Goal: Task Accomplishment & Management: Use online tool/utility

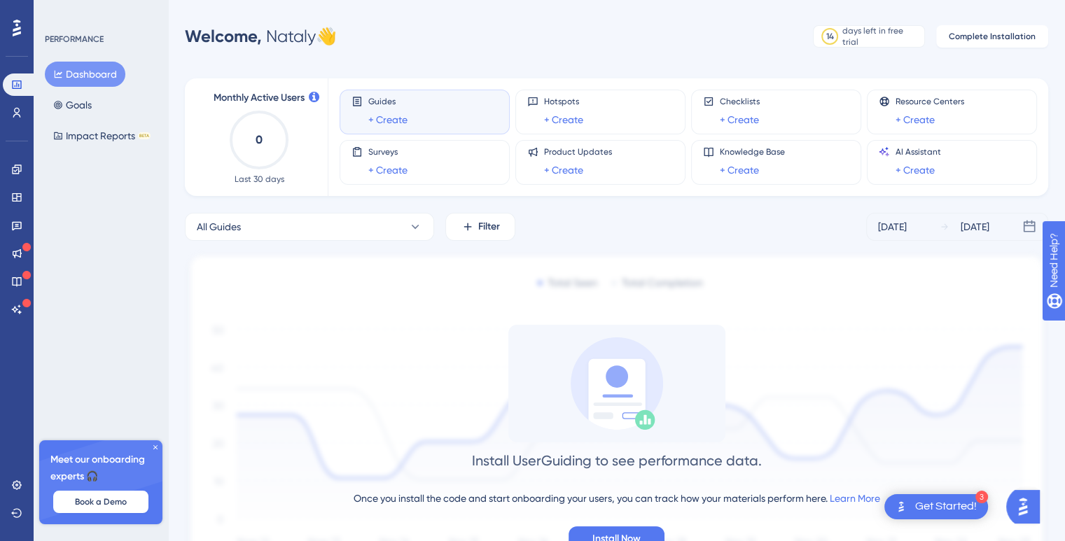
click at [420, 120] on div "Guides + Create" at bounding box center [425, 112] width 146 height 32
click at [401, 123] on link "+ Create" at bounding box center [387, 119] width 39 height 17
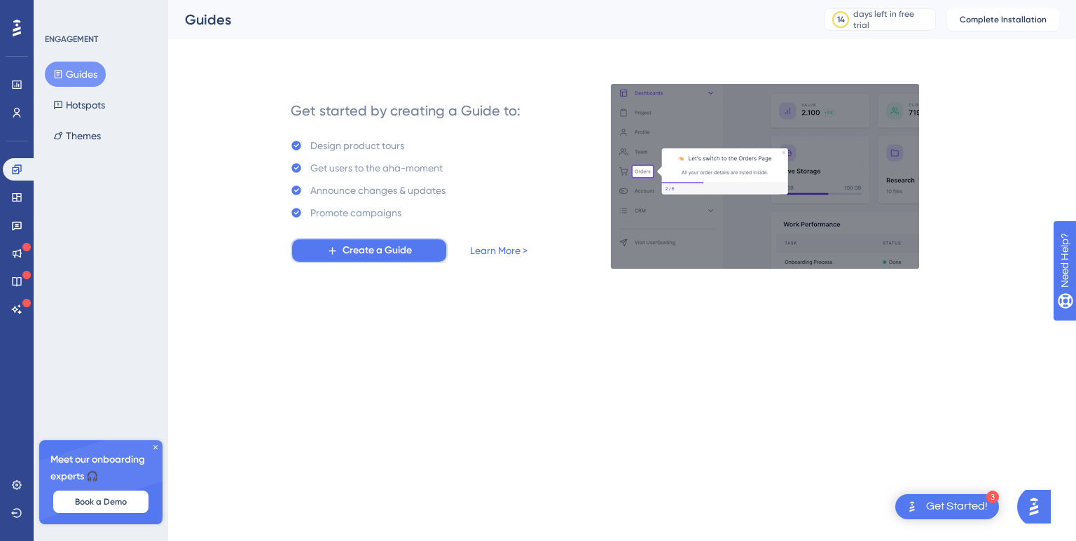
click at [417, 251] on button "Create a Guide" at bounding box center [369, 250] width 157 height 25
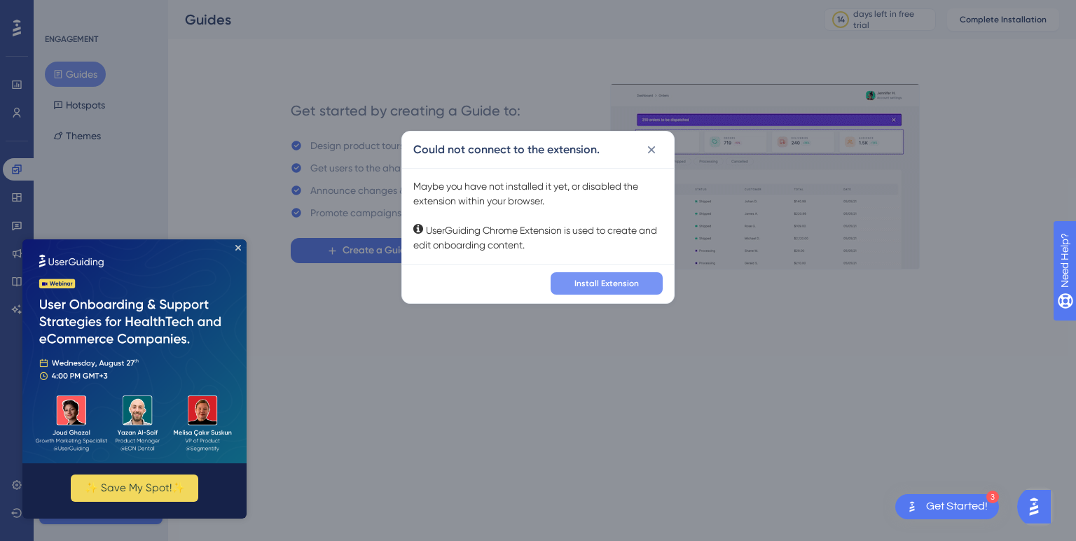
click at [595, 288] on span "Install Extension" at bounding box center [606, 283] width 64 height 11
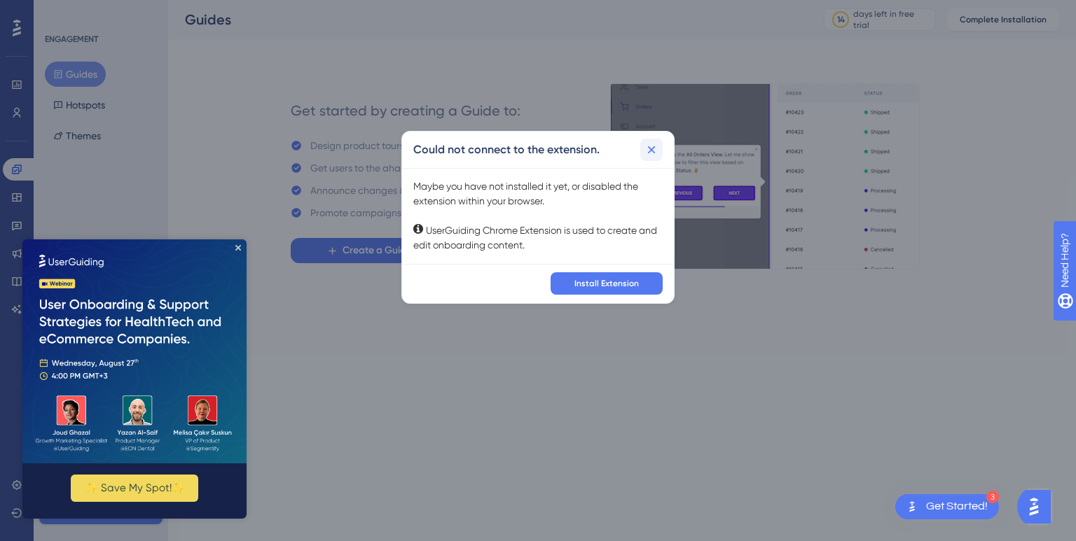
click at [653, 148] on icon at bounding box center [652, 150] width 8 height 8
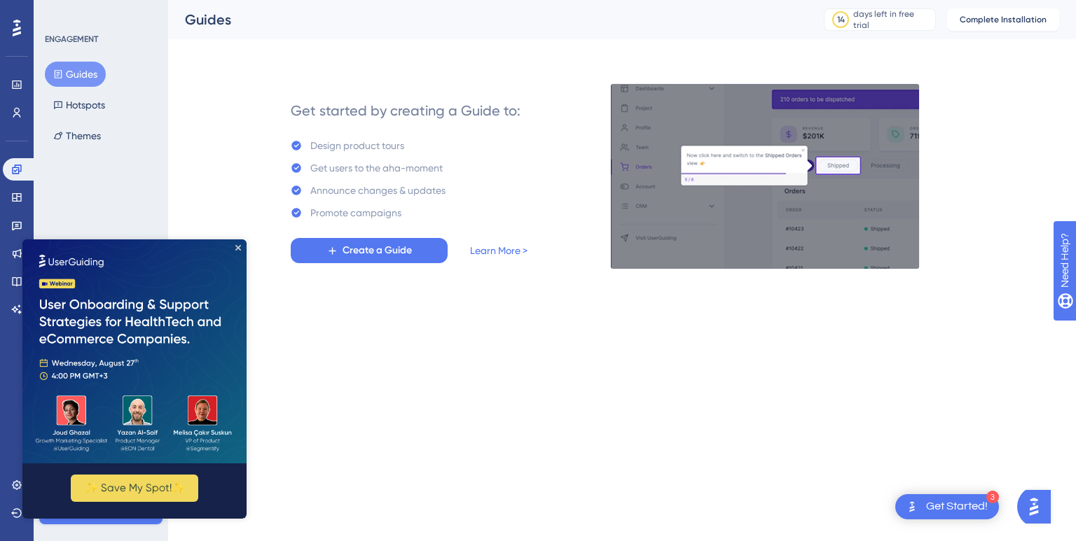
click at [839, 187] on img at bounding box center [765, 176] width 310 height 186
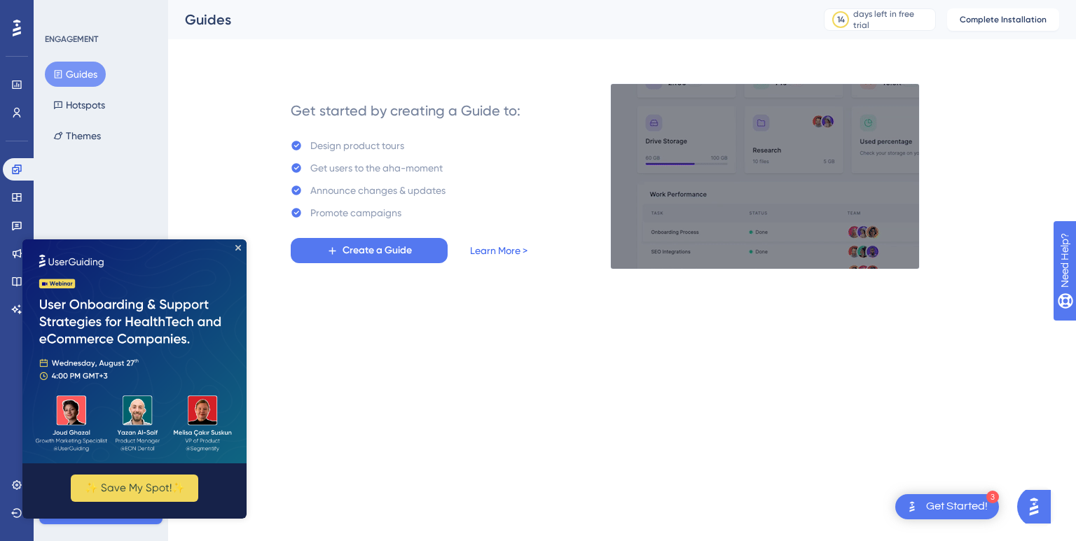
click at [482, 244] on link "Learn More >" at bounding box center [498, 250] width 57 height 17
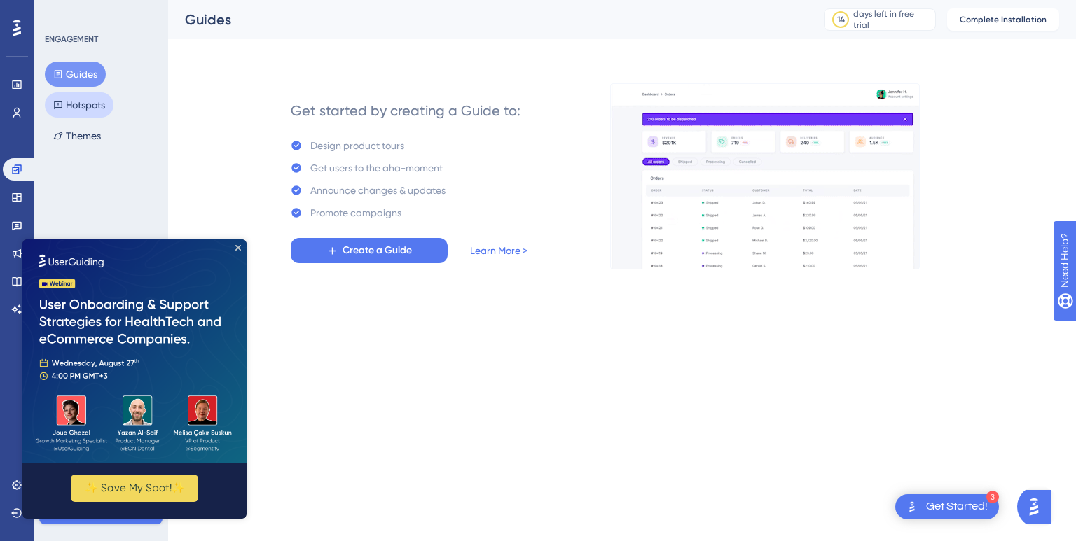
click at [83, 107] on button "Hotspots" at bounding box center [79, 104] width 69 height 25
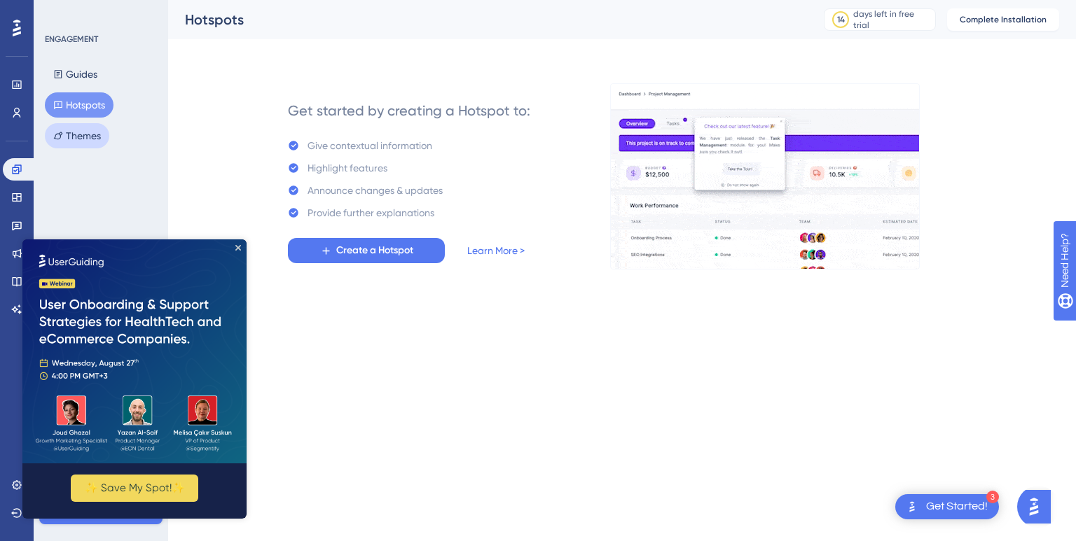
click at [53, 139] on button "Themes" at bounding box center [77, 135] width 64 height 25
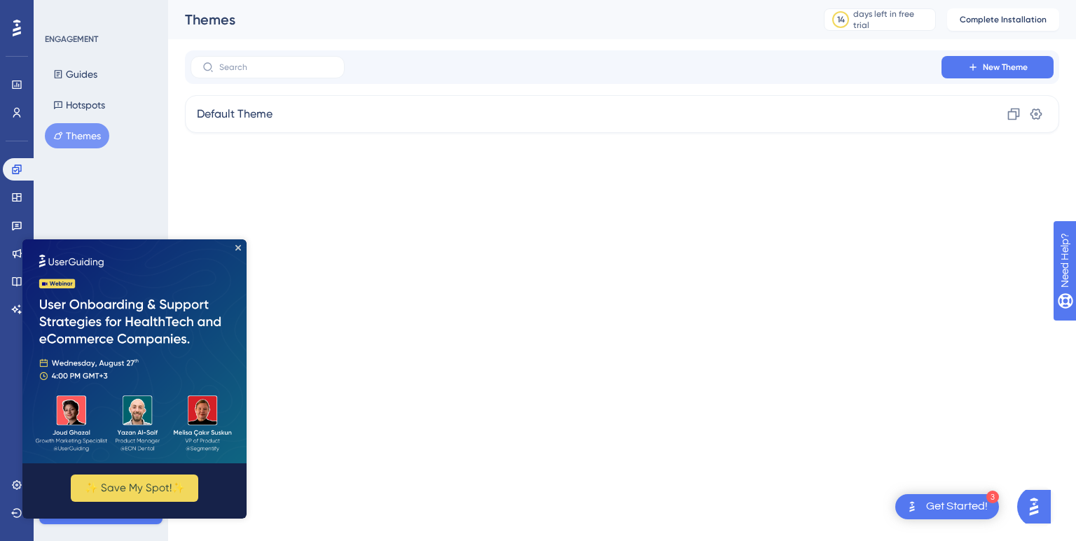
click at [106, 67] on div "Guides Hotspots Themes" at bounding box center [101, 105] width 113 height 87
click at [89, 74] on button "Guides" at bounding box center [75, 74] width 61 height 25
